Goal: Task Accomplishment & Management: Manage account settings

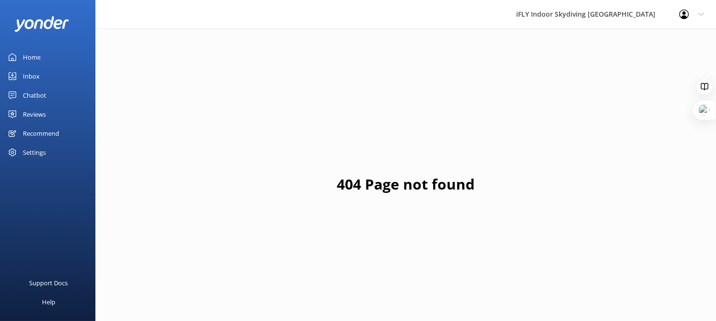
click at [44, 52] on link "Home" at bounding box center [47, 57] width 95 height 19
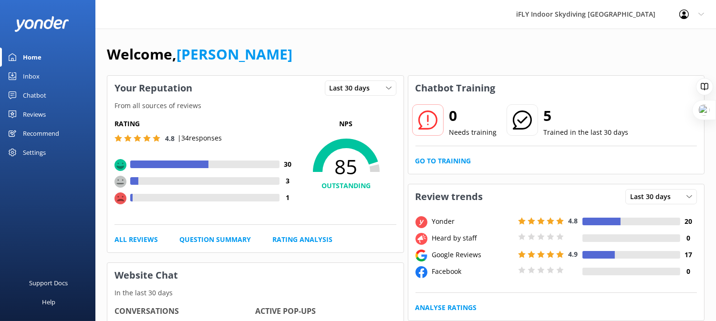
click at [43, 81] on link "Inbox" at bounding box center [47, 76] width 95 height 19
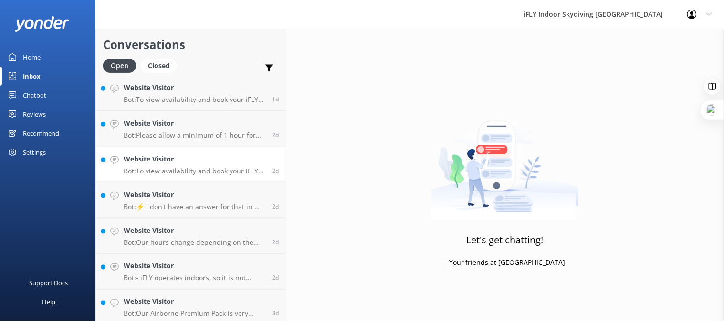
scroll to position [365, 0]
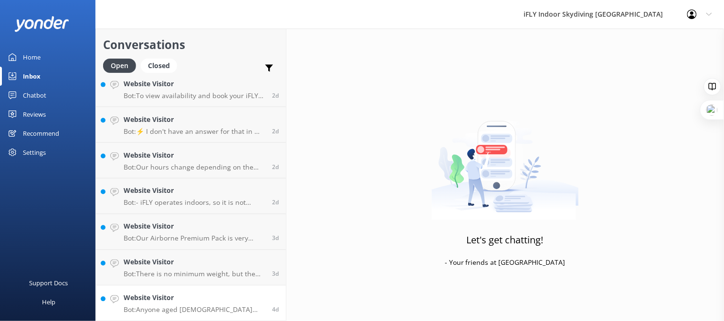
click at [225, 306] on p "Bot: Anyone aged [DEMOGRAPHIC_DATA] and up can enjoy indoor skydiving at iFLY […" at bounding box center [194, 310] width 141 height 9
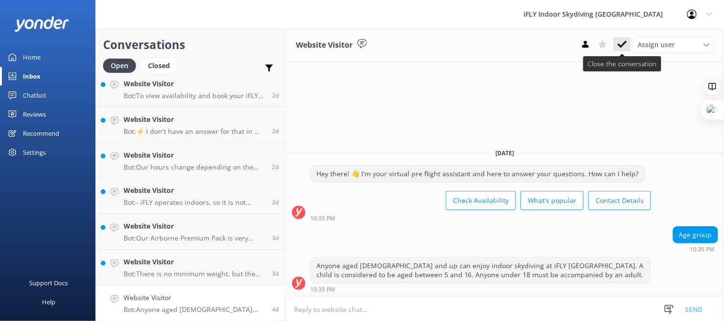
click at [621, 43] on icon at bounding box center [622, 45] width 10 height 10
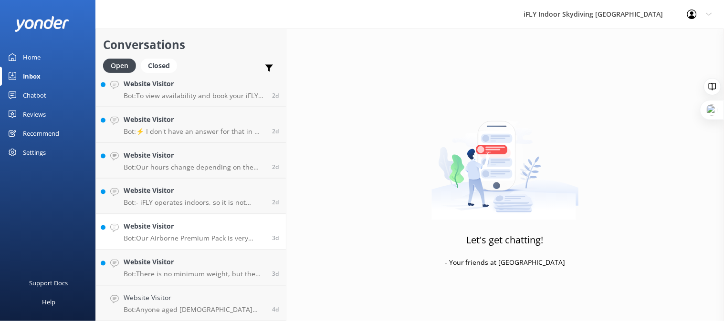
scroll to position [329, 0]
drag, startPoint x: 198, startPoint y: 306, endPoint x: 269, endPoint y: 285, distance: 74.0
click at [198, 306] on div "Website Visitor Bot: There is no minimum weight, but the maximum weight limit i…" at bounding box center [194, 303] width 141 height 21
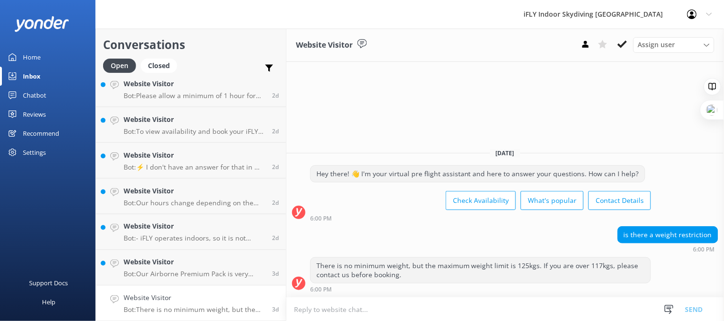
click at [622, 41] on icon at bounding box center [622, 45] width 10 height 10
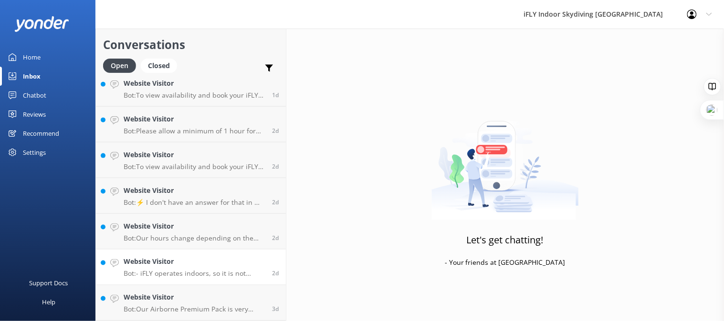
scroll to position [293, 0]
click at [222, 290] on link "Website Visitor Bot: Our Airborne Premium Pack is very popular! It includes 4 m…" at bounding box center [191, 304] width 190 height 36
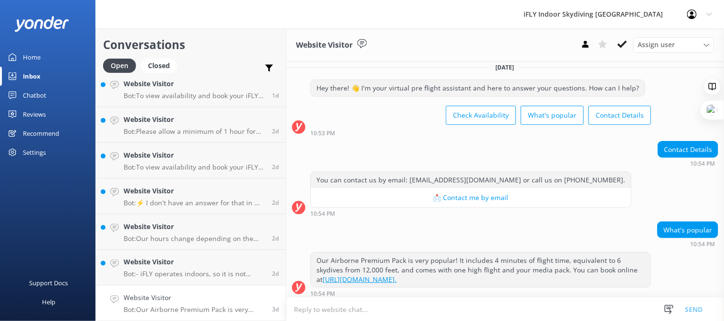
scroll to position [11, 0]
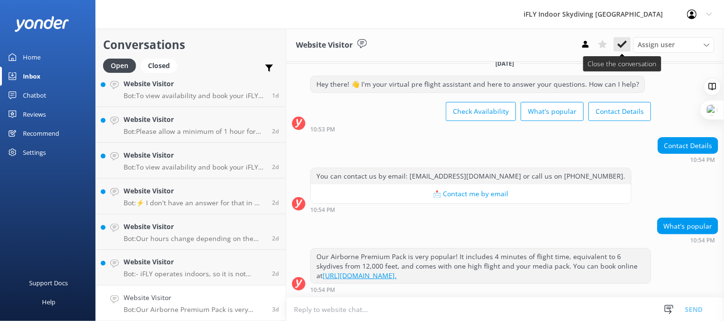
click at [622, 40] on icon at bounding box center [622, 45] width 10 height 10
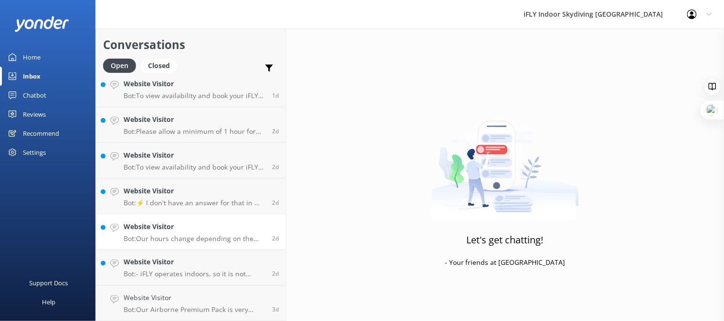
scroll to position [258, 0]
click at [213, 303] on h4 "Website Visitor" at bounding box center [194, 298] width 141 height 10
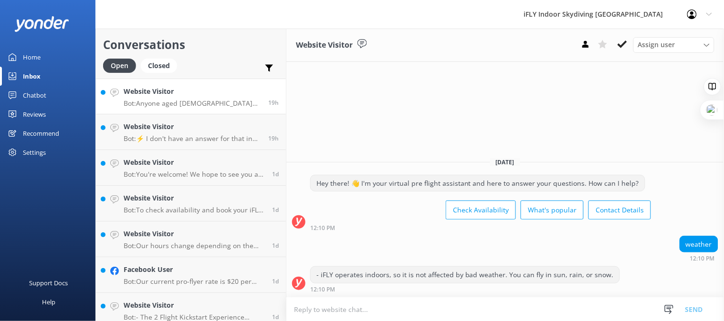
click at [179, 98] on div "Website Visitor Bot: Anyone aged [DEMOGRAPHIC_DATA] and up is able to enjoy an …" at bounding box center [192, 96] width 137 height 21
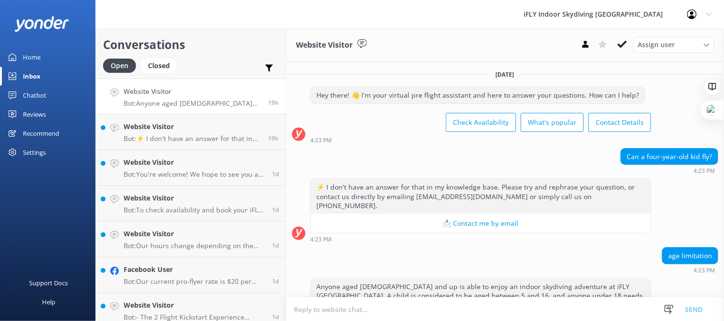
scroll to position [11, 0]
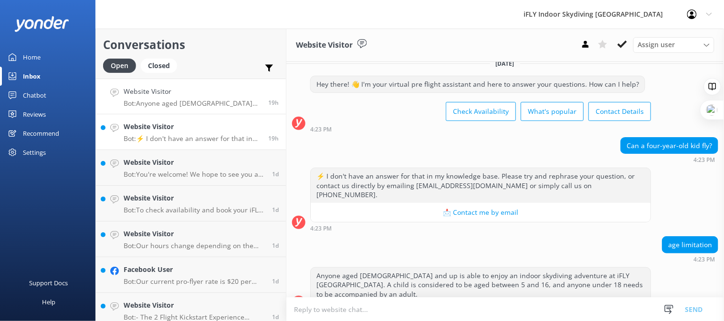
click at [154, 137] on p "Bot: ⚡ I don't have an answer for that in my knowledge base. Please try and rep…" at bounding box center [192, 139] width 137 height 9
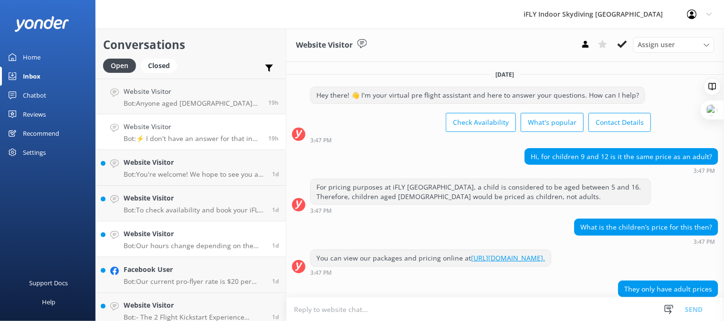
scroll to position [258, 0]
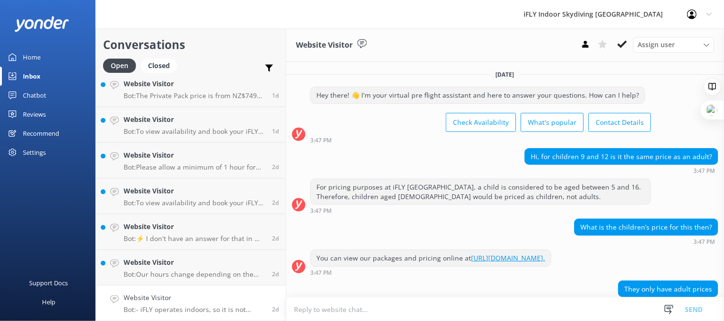
click at [191, 294] on h4 "Website Visitor" at bounding box center [194, 298] width 141 height 10
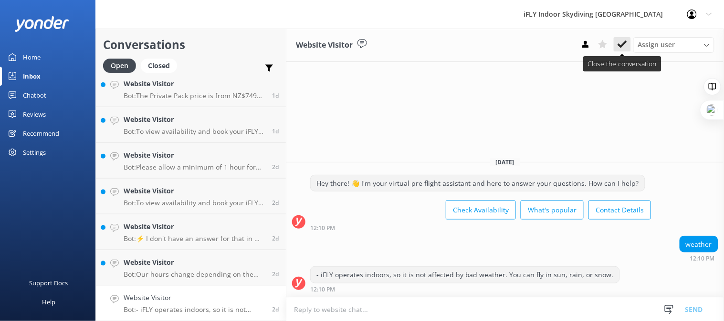
click at [620, 44] on icon at bounding box center [622, 45] width 10 height 10
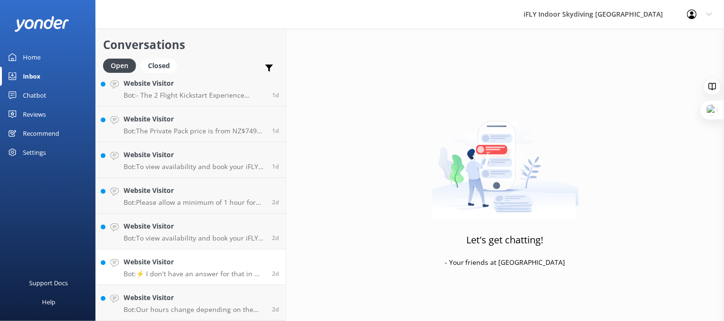
scroll to position [222, 0]
click at [194, 293] on h4 "Website Visitor" at bounding box center [194, 298] width 141 height 10
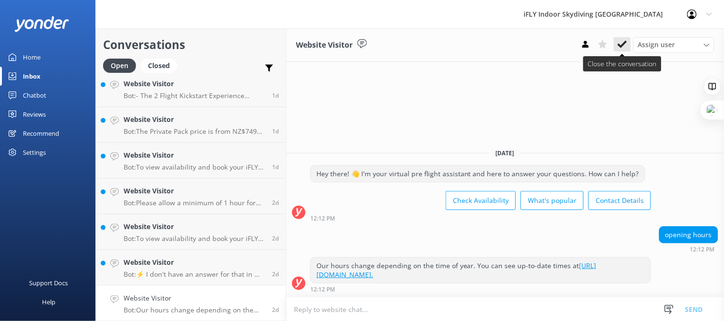
click at [625, 41] on use at bounding box center [622, 45] width 10 height 8
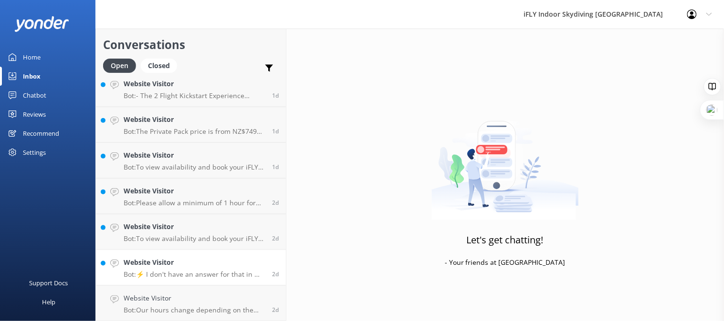
scroll to position [186, 0]
click at [185, 301] on h4 "Website Visitor" at bounding box center [194, 298] width 141 height 10
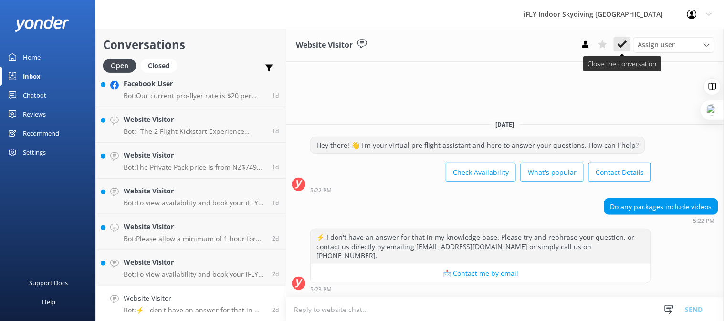
click at [616, 42] on button at bounding box center [621, 44] width 17 height 14
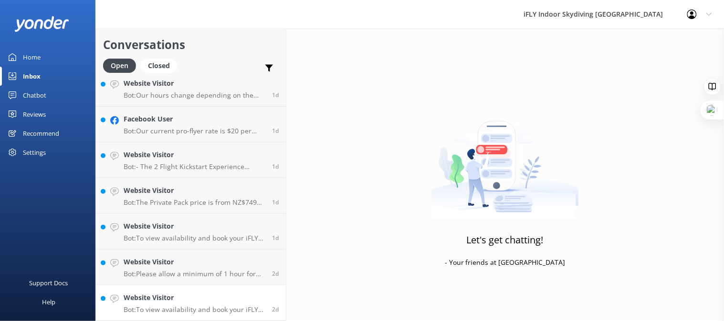
scroll to position [150, 0]
click at [208, 308] on p "Bot: To view availability and book your iFLY experience, please visit [URL][DOM…" at bounding box center [194, 310] width 141 height 9
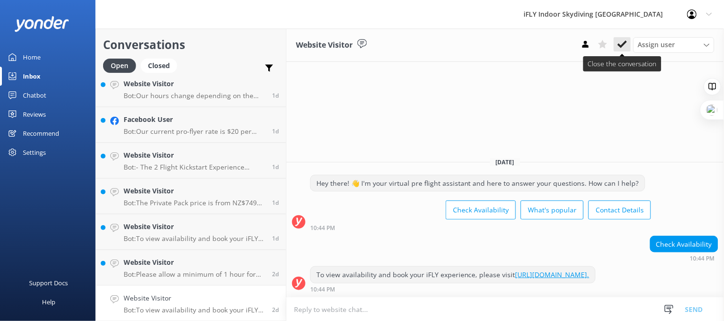
click at [628, 40] on button at bounding box center [621, 44] width 17 height 14
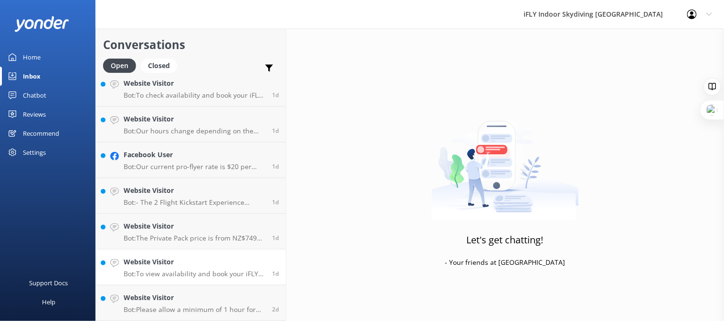
scroll to position [114, 0]
click at [212, 294] on h4 "Website Visitor" at bounding box center [194, 298] width 141 height 10
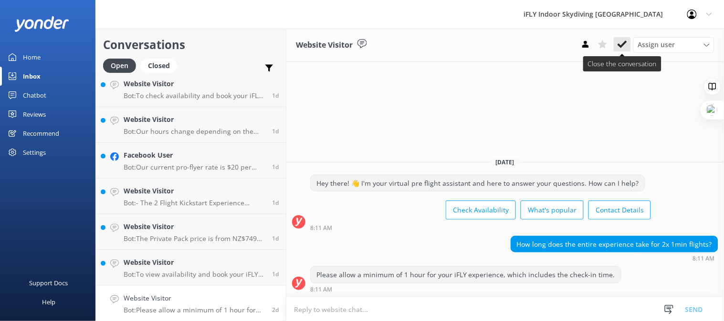
click at [617, 41] on button at bounding box center [621, 44] width 17 height 14
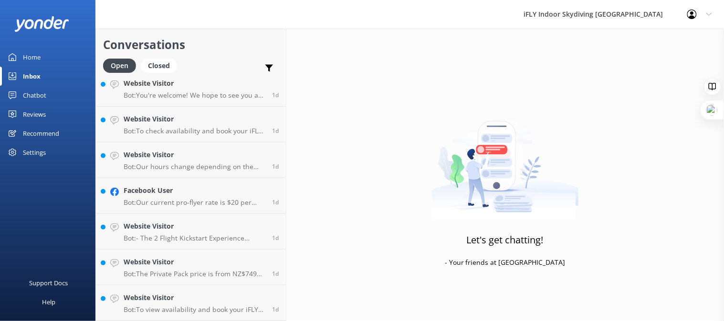
scroll to position [79, 0]
click at [182, 307] on p "Bot: To view availability and book your iFLY experience, please visit [URL][DOM…" at bounding box center [194, 310] width 141 height 9
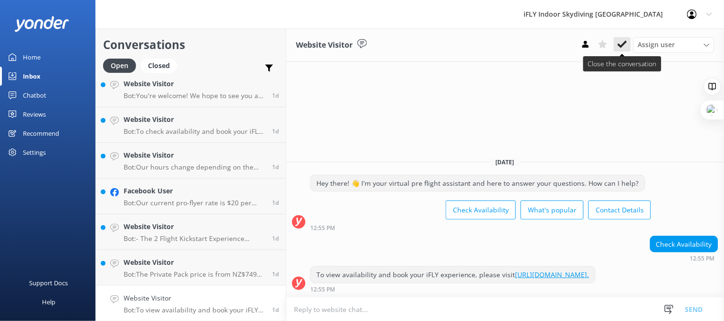
click at [619, 48] on icon at bounding box center [622, 45] width 10 height 10
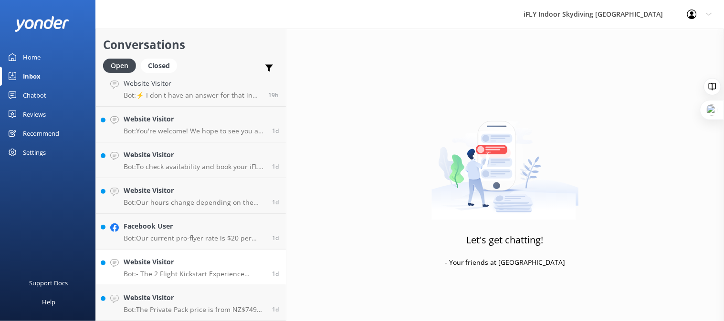
scroll to position [43, 0]
click at [182, 308] on p "Bot: The Private Pack price is from NZ$749 per group, which can include up to 8…" at bounding box center [194, 310] width 141 height 9
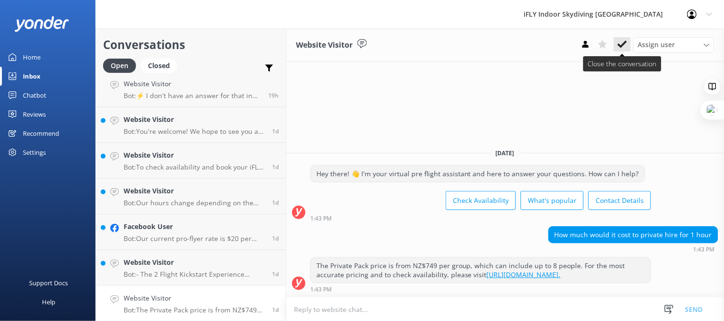
click at [628, 48] on button at bounding box center [621, 44] width 17 height 14
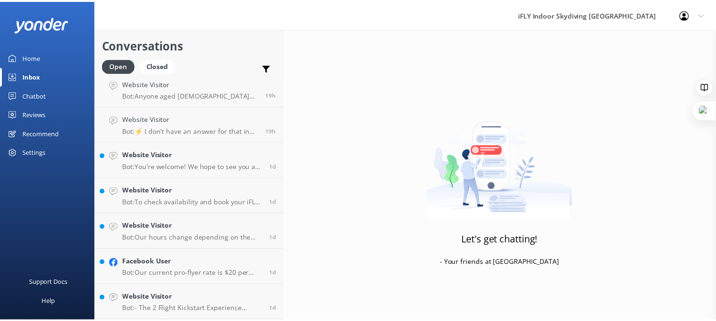
scroll to position [7, 0]
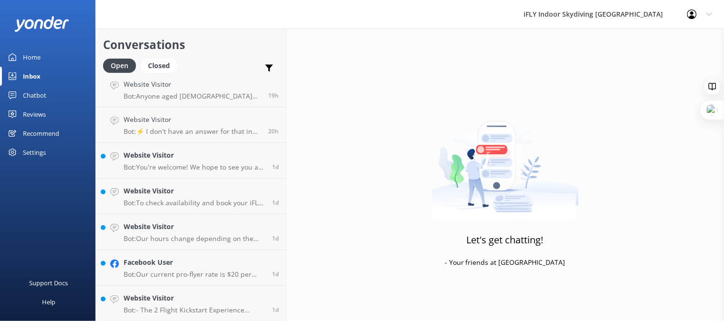
click at [41, 114] on div "Reviews" at bounding box center [34, 114] width 23 height 19
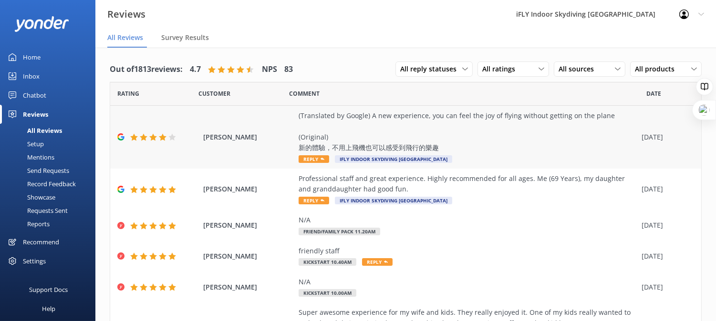
click at [218, 138] on span "[PERSON_NAME]" at bounding box center [248, 137] width 91 height 10
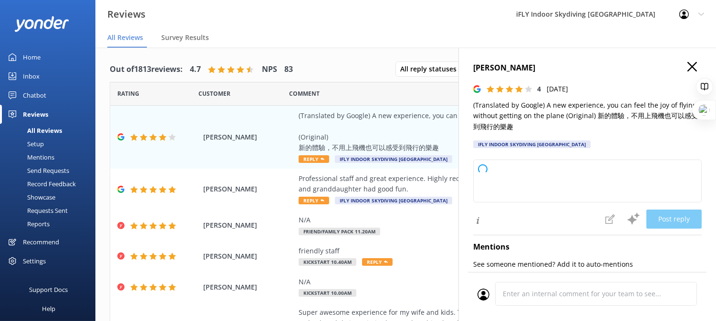
click at [689, 65] on h4 "[PERSON_NAME]" at bounding box center [587, 68] width 228 height 12
click at [687, 67] on use "button" at bounding box center [692, 67] width 10 height 10
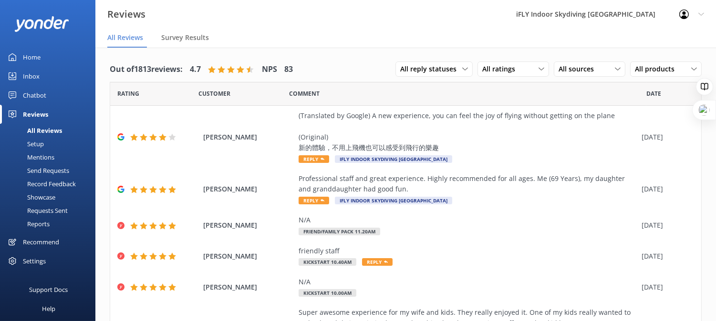
click at [33, 96] on div "Chatbot" at bounding box center [34, 95] width 23 height 19
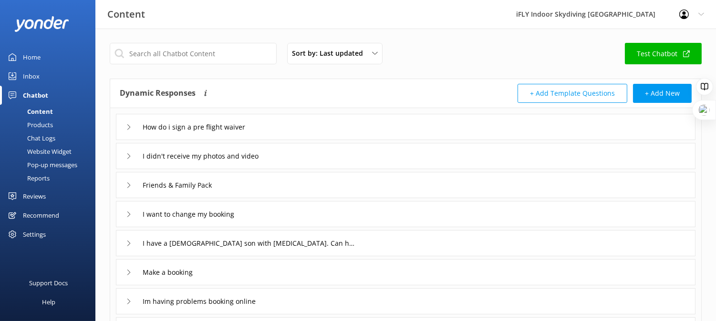
click at [36, 192] on div "Reviews" at bounding box center [34, 196] width 23 height 19
